Goal: Task Accomplishment & Management: Complete application form

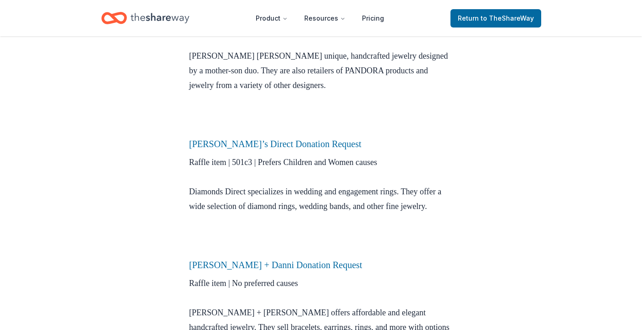
scroll to position [412, 0]
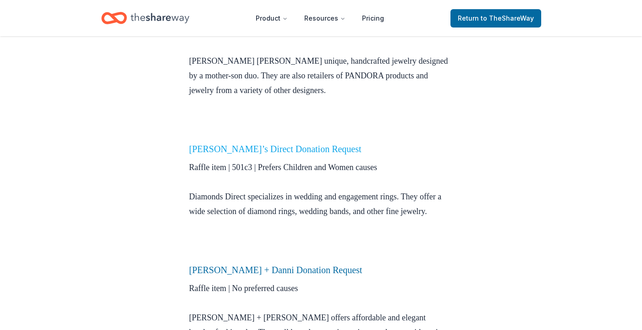
click at [220, 152] on link "Diamond’s Direct Donation Request" at bounding box center [275, 149] width 172 height 10
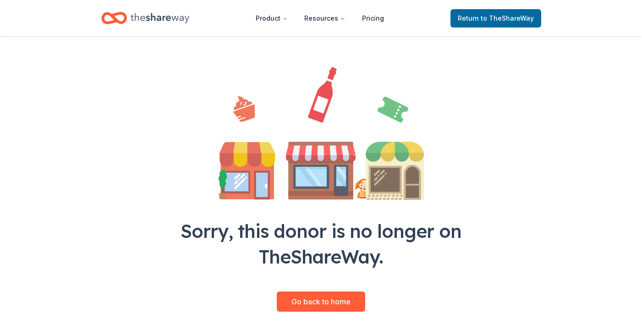
scroll to position [112, 0]
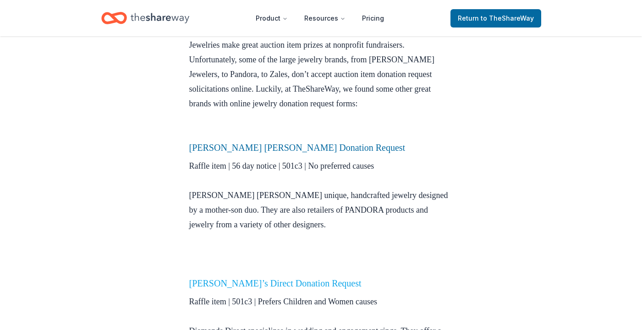
scroll to position [275, 0]
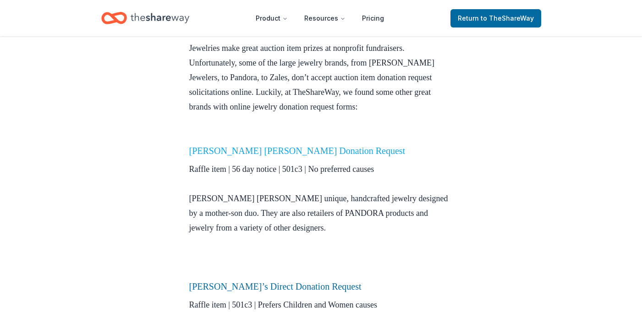
click at [231, 149] on link "Elisa Ilana Donation Request" at bounding box center [297, 151] width 216 height 10
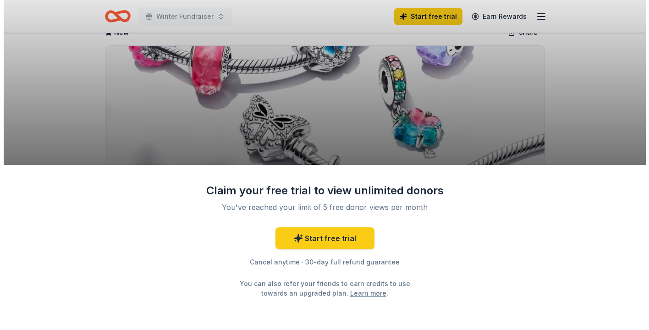
scroll to position [137, 0]
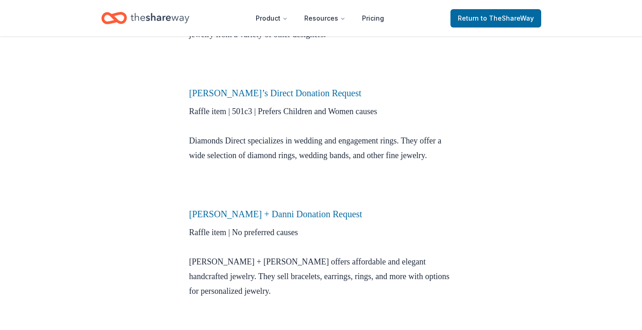
scroll to position [593, 0]
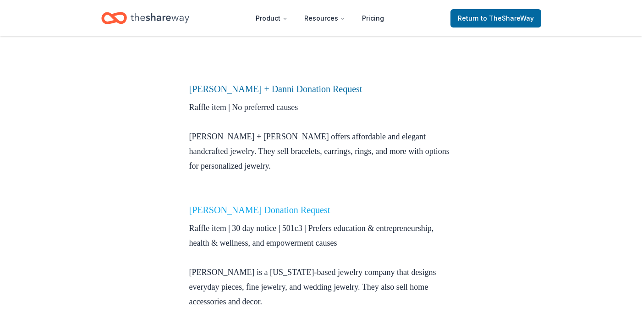
click at [275, 215] on link "Kendra Scott Donation Request" at bounding box center [259, 210] width 141 height 10
click at [265, 215] on link "Kendra Scott Donation Request" at bounding box center [259, 210] width 141 height 10
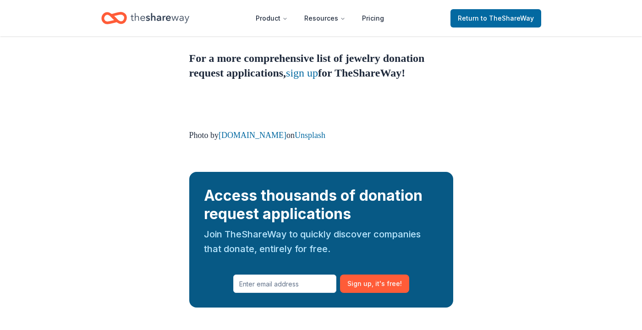
scroll to position [929, 0]
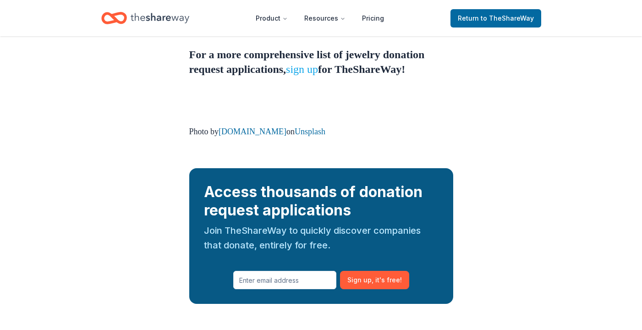
click at [318, 75] on link "sign up" at bounding box center [302, 69] width 32 height 12
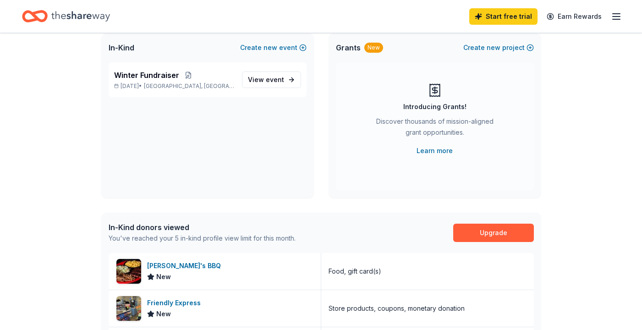
scroll to position [46, 0]
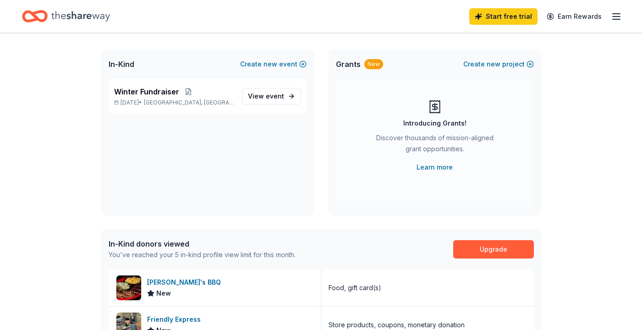
click at [352, 65] on span "Grants" at bounding box center [348, 64] width 25 height 11
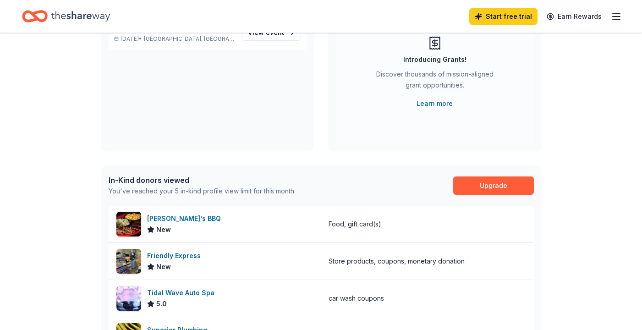
scroll to position [229, 0]
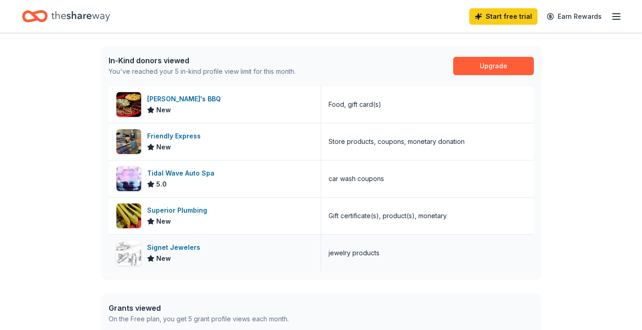
click at [163, 247] on div "Signet Jewelers" at bounding box center [175, 247] width 57 height 11
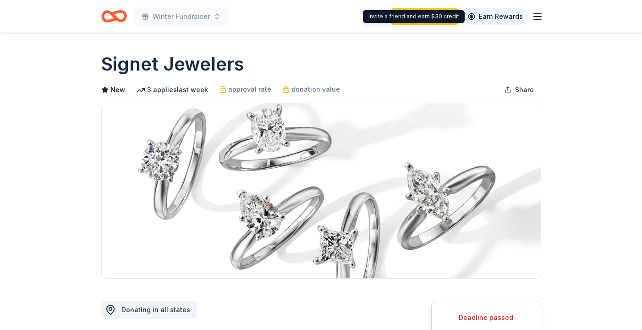
click at [492, 15] on link "Earn Rewards" at bounding box center [495, 16] width 66 height 16
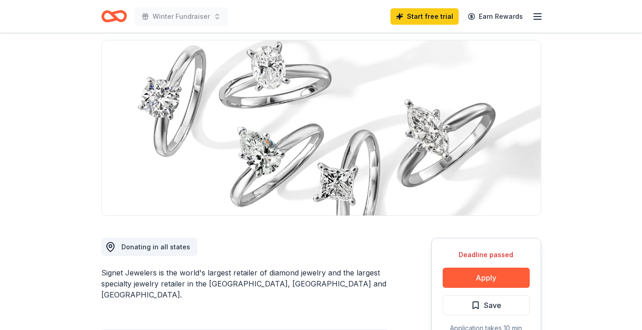
scroll to position [183, 0]
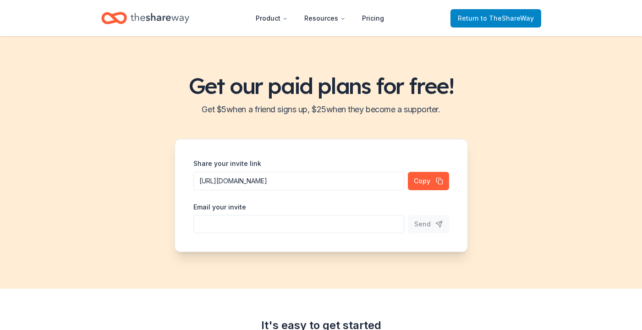
click at [494, 20] on span "to TheShareWay" at bounding box center [507, 18] width 53 height 8
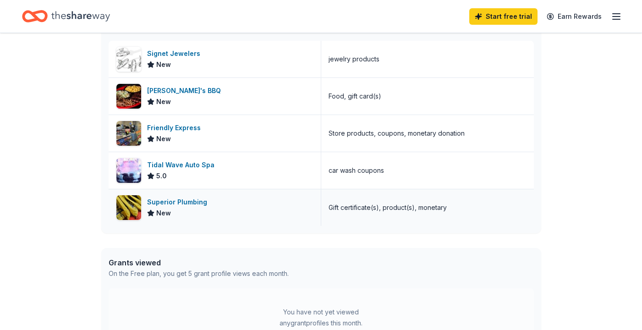
scroll to position [275, 0]
click at [160, 58] on div "Signet Jewelers" at bounding box center [175, 53] width 57 height 11
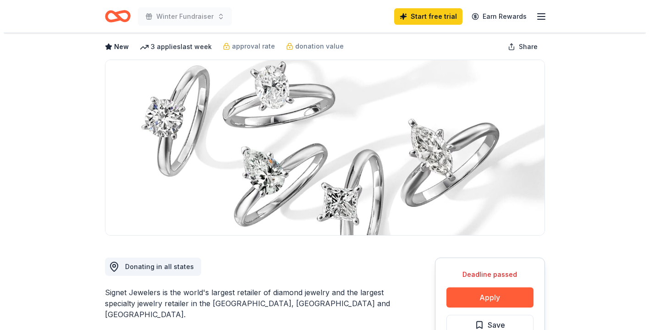
scroll to position [137, 0]
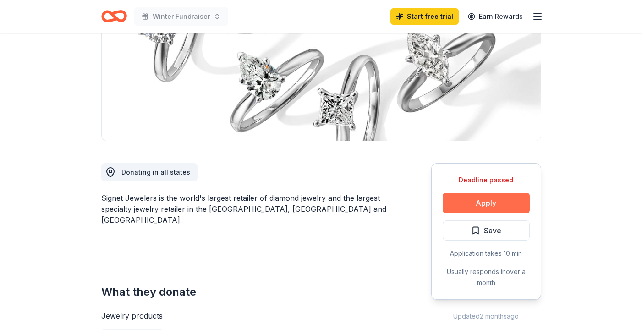
click at [496, 201] on button "Apply" at bounding box center [486, 203] width 87 height 20
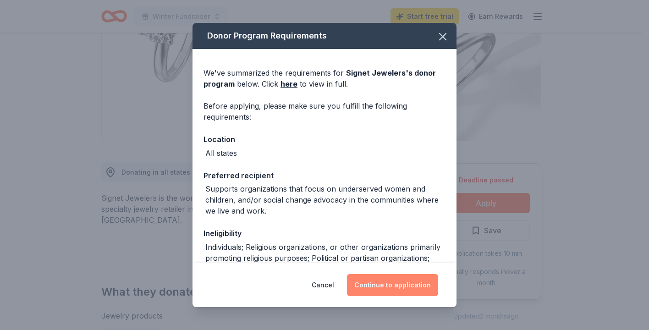
click at [395, 285] on button "Continue to application" at bounding box center [392, 285] width 91 height 22
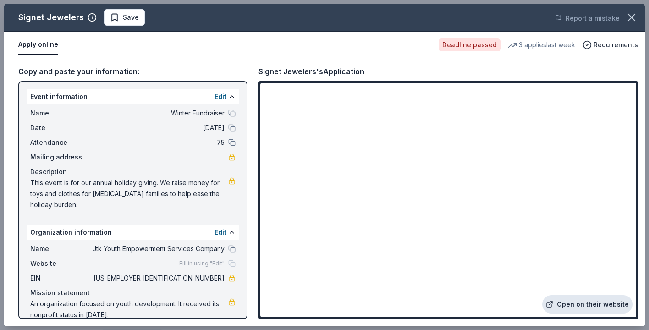
click at [583, 306] on link "Open on their website" at bounding box center [587, 304] width 90 height 18
